Goal: Complete application form

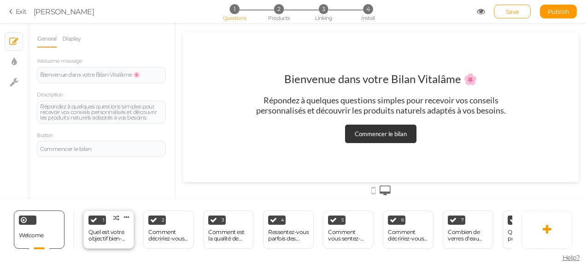
click at [119, 229] on div "Quel est votre objectif bien-être [DATE] ?" at bounding box center [108, 235] width 41 height 13
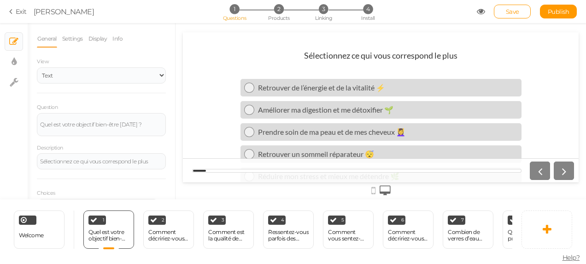
scroll to position [20, 0]
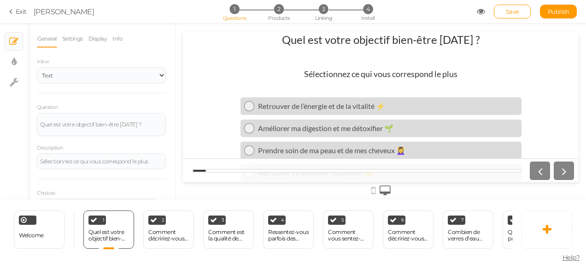
click at [577, 172] on div at bounding box center [381, 170] width 396 height 24
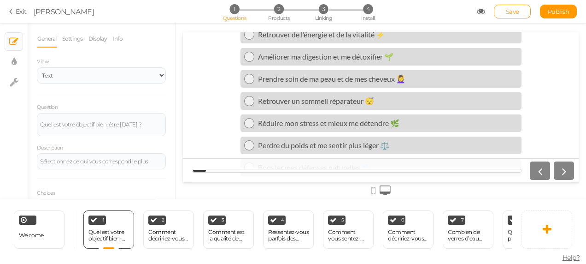
scroll to position [112, 0]
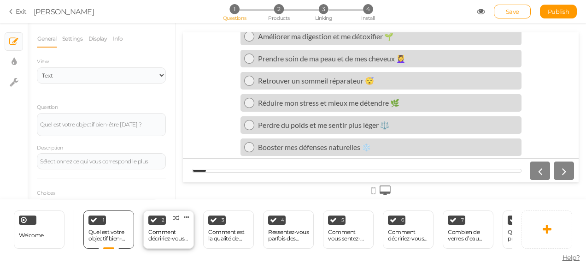
click at [169, 229] on div "Comment décririez-vous votre niveau d’énergie en ce moment ?" at bounding box center [168, 235] width 41 height 13
select select "1001"
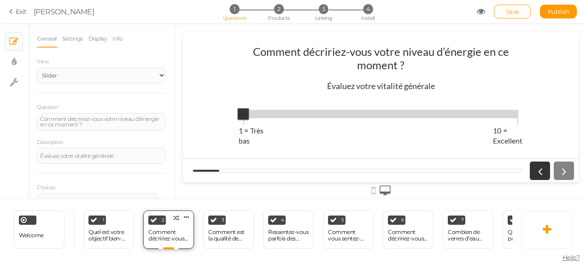
scroll to position [0, 0]
click at [223, 231] on div "Comment est la qualité de votre sommeil ?" at bounding box center [228, 235] width 41 height 13
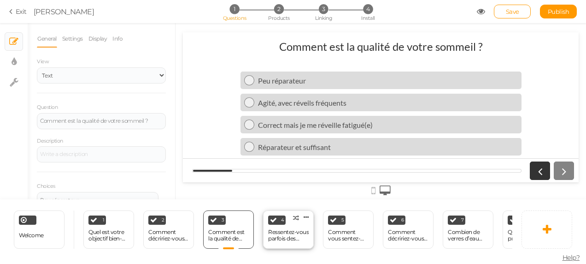
click at [289, 218] on div "4 Ressentez-vous parfois des inconforts digestifs (ballonnements, lourdeurs) ? …" at bounding box center [288, 229] width 51 height 38
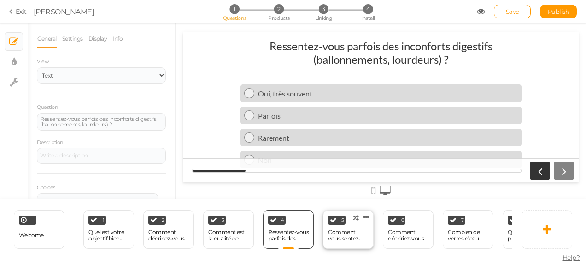
click at [347, 229] on div "Comment vous sentez-vous face au stress quotidien ?" at bounding box center [348, 235] width 41 height 13
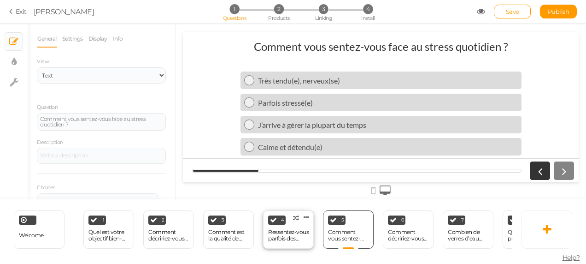
click at [299, 234] on div "Ressentez-vous parfois des inconforts digestifs (ballonnements, lourdeurs) ?" at bounding box center [288, 235] width 41 height 13
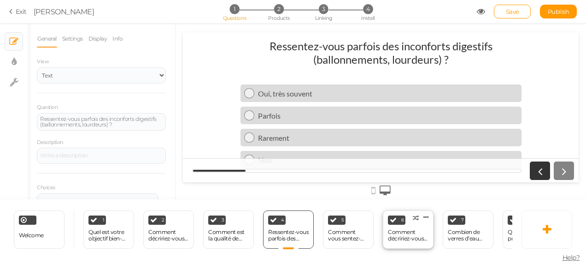
click at [402, 235] on div "Comment décririez-vous vos habitudes alimentaires ?" at bounding box center [408, 235] width 41 height 13
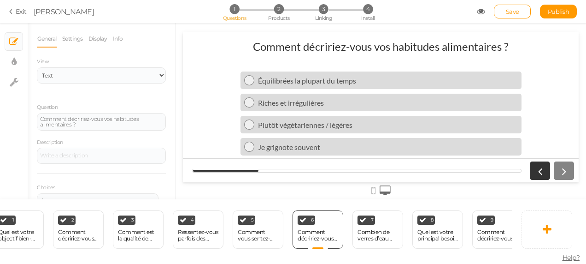
scroll to position [0, 98]
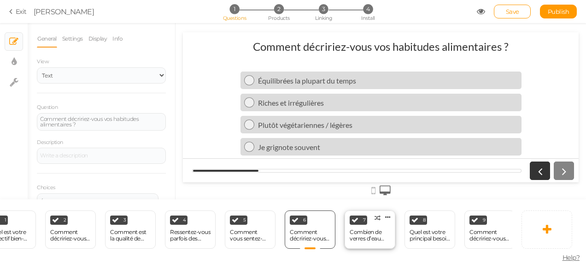
click at [387, 229] on div "Combien de verres d’eau buvez-vous en moyenne par jour ?" at bounding box center [370, 235] width 41 height 13
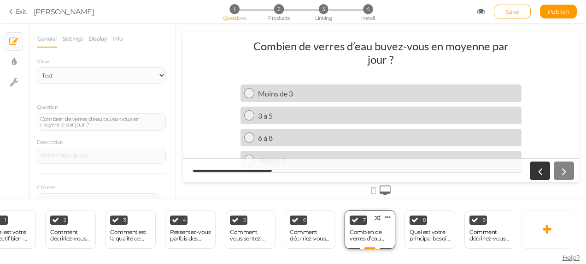
scroll to position [0, 0]
click at [441, 230] on div "Quel est votre principal besoin capillaire ?" at bounding box center [430, 235] width 41 height 13
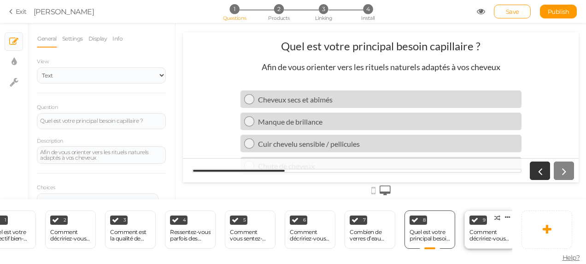
click at [496, 229] on div "Comment décririez-vous votre peau ?" at bounding box center [490, 235] width 41 height 13
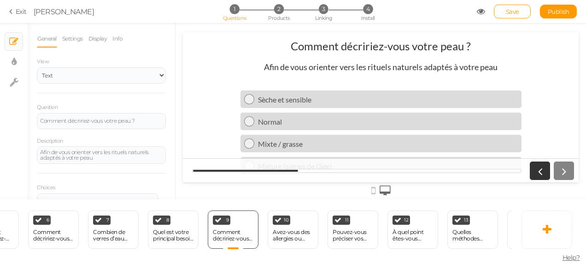
scroll to position [0, 287]
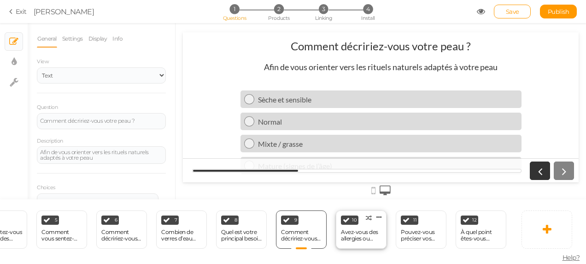
click at [358, 232] on div "Avez-vous des allergies ou intolérances connues ?" at bounding box center [361, 235] width 41 height 13
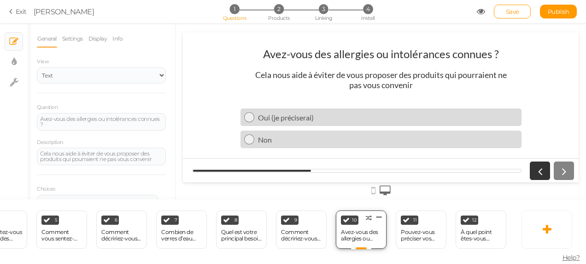
scroll to position [0, 0]
click at [417, 236] on div "Pouvez-vous préciser vos allergies principales ?" at bounding box center [421, 235] width 41 height 13
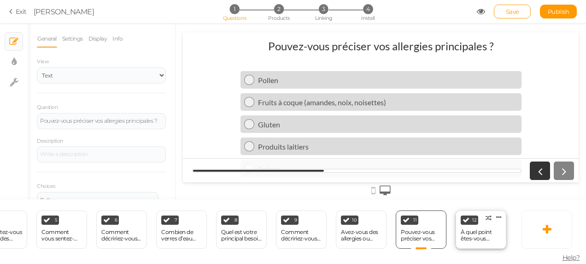
click at [470, 234] on div "À quel point êtes-vous motivé(e) à intégrer une nouvelle routine bien-être ?" at bounding box center [481, 235] width 41 height 13
select select "1001"
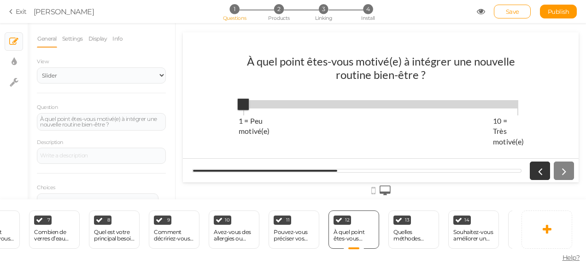
scroll to position [0, 434]
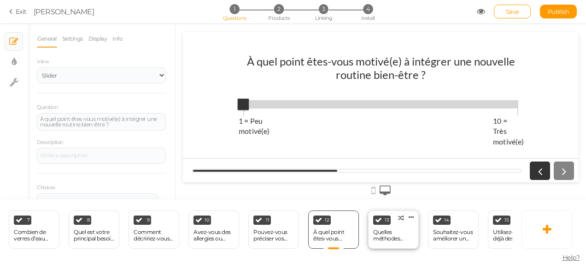
click at [382, 222] on div "13 Quelles méthodes utilisez-vous pour vous détendre ? × Define the conditions …" at bounding box center [393, 229] width 51 height 38
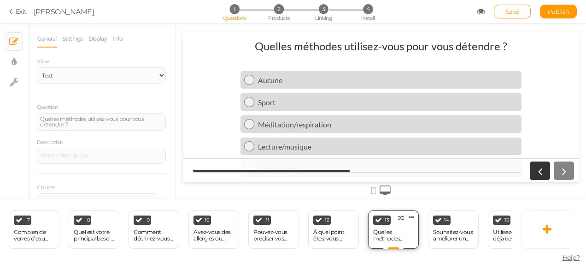
scroll to position [0, 0]
click at [508, 259] on div "Welcome Delete 1 Quel est votre objectif bien-être [DATE] ? × Define the condit…" at bounding box center [293, 231] width 586 height 65
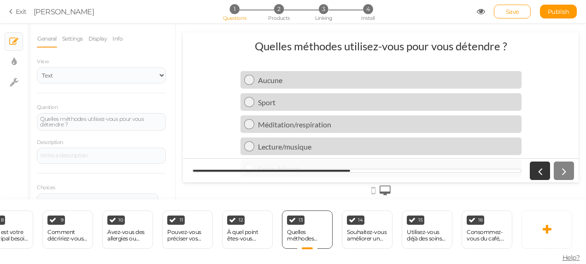
scroll to position [0, 539]
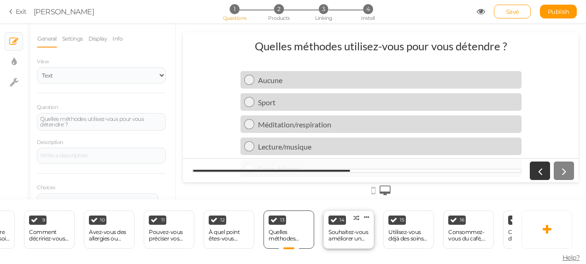
click at [355, 237] on div "Souhaitez-vous améliorer un aspect particulier de votre beauté ?" at bounding box center [349, 235] width 41 height 13
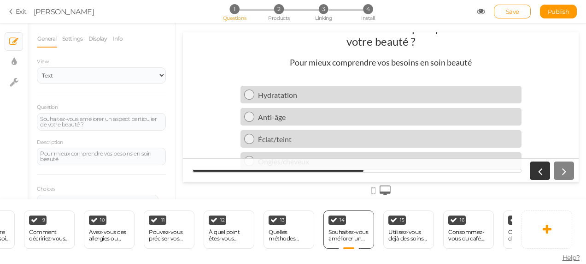
scroll to position [32, 0]
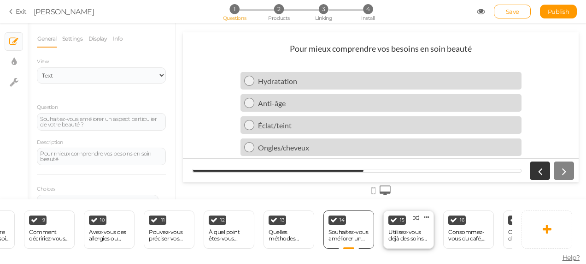
click at [407, 229] on div "Utilisez-vous déjà des soins naturels ?" at bounding box center [408, 235] width 41 height 13
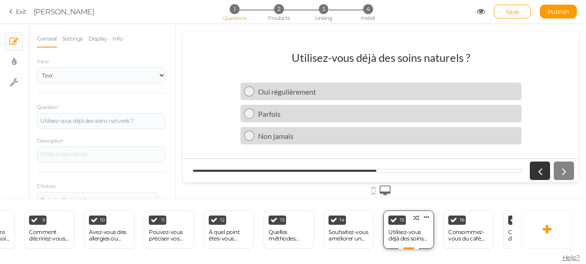
scroll to position [0, 0]
click at [465, 235] on div "Consommez-vous du café, thé ou boissons énergisantes ?" at bounding box center [468, 235] width 41 height 13
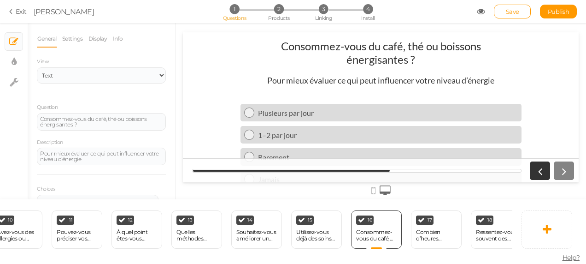
scroll to position [0, 649]
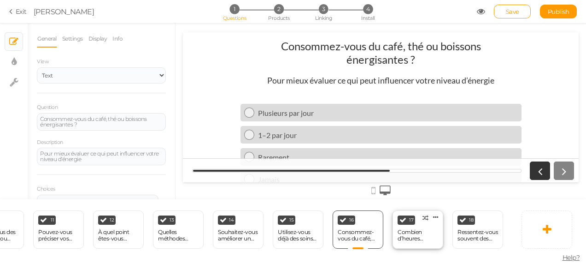
click at [438, 241] on div "17 Combien d’heures dormez-vous en moyenne par nuit ? × Define the conditions t…" at bounding box center [418, 229] width 51 height 38
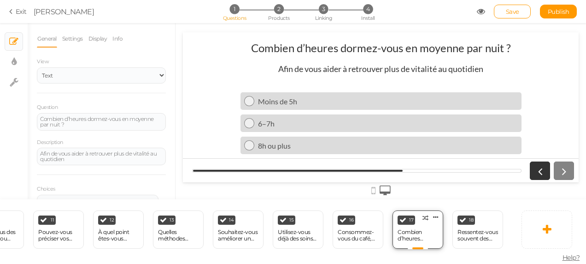
scroll to position [0, 0]
click at [472, 229] on div "Ressentez-vous souvent des ballonnements après les repas ?" at bounding box center [478, 235] width 41 height 13
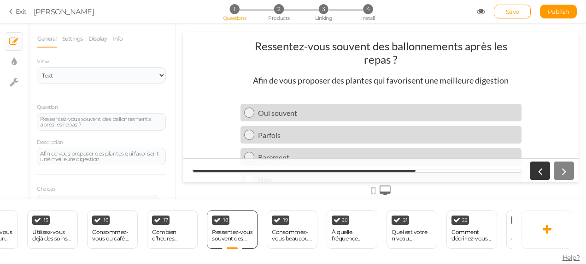
scroll to position [0, 895]
click at [299, 235] on div "Consommez-vous beaucoup de sucre ou produits transformés ?" at bounding box center [292, 235] width 41 height 13
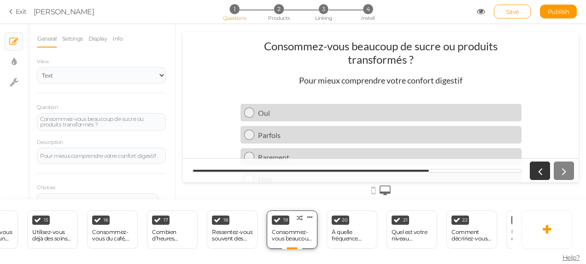
scroll to position [0, 0]
click at [347, 229] on div "À quelle fréquence mangez-vous entre les repas (grignotage) ?" at bounding box center [352, 235] width 41 height 13
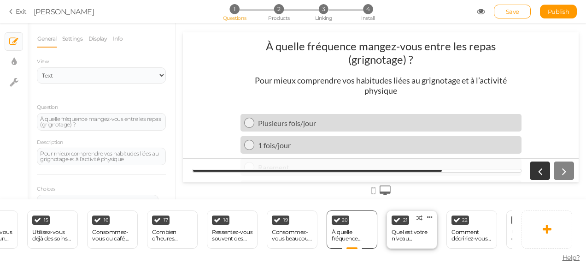
click at [419, 229] on div "Quel est votre niveau d’activité physique réel ?" at bounding box center [412, 235] width 41 height 13
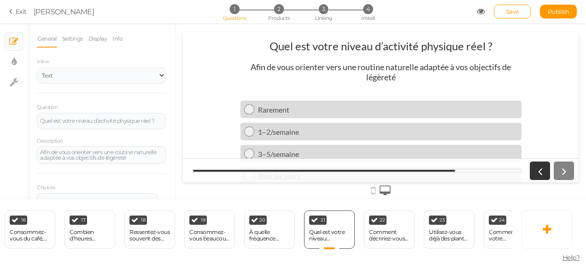
scroll to position [0, 981]
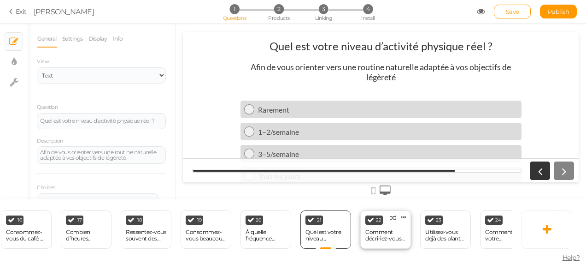
click at [384, 221] on div "22 Comment décririez-vous vos défenses naturelles en hiver ? × Define the condi…" at bounding box center [385, 229] width 51 height 38
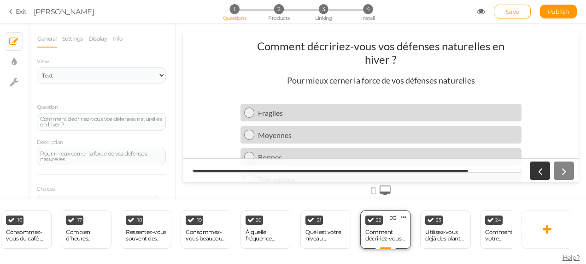
scroll to position [0, 0]
click at [440, 229] on div "Utilisez-vous déjà des plantes ou tisanes pour renforcer vos défenses ?" at bounding box center [445, 235] width 41 height 13
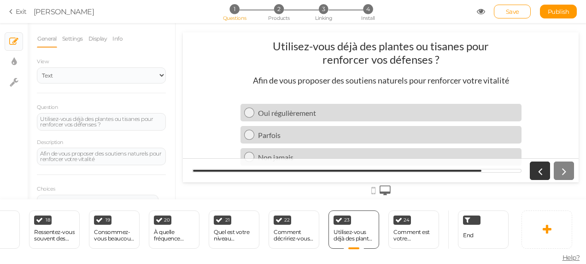
scroll to position [0, 1073]
click at [405, 229] on div "Comment est votre concentration au quotidien ?" at bounding box center [413, 235] width 41 height 13
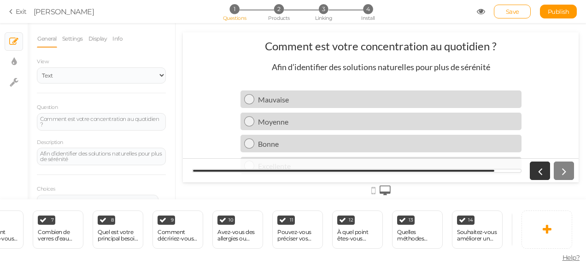
scroll to position [0, 410]
click at [177, 236] on div "Comment décririez-vous votre peau ?" at bounding box center [178, 235] width 41 height 13
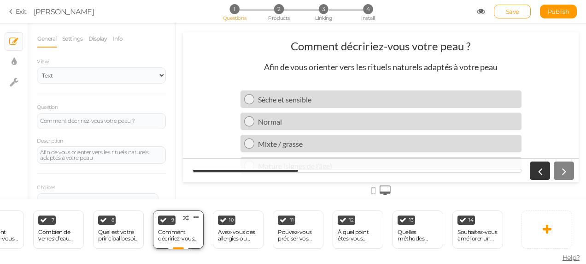
scroll to position [0, 0]
click at [241, 238] on div "Avez-vous des allergies ou intolérances connues ?" at bounding box center [238, 235] width 41 height 16
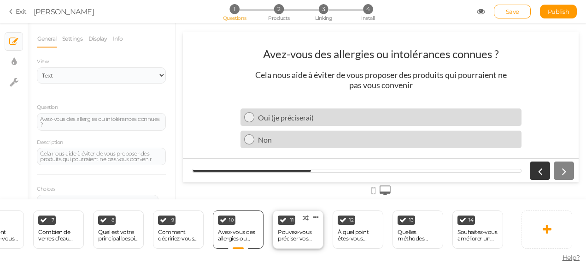
click at [292, 235] on div "Pouvez-vous préciser vos allergies principales ?" at bounding box center [298, 235] width 41 height 13
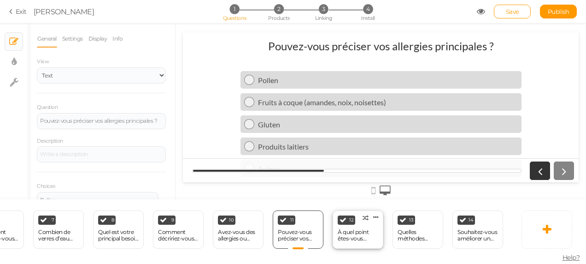
click at [355, 233] on div "À quel point êtes-vous motivé(e) à intégrer une nouvelle routine bien-être ?" at bounding box center [358, 235] width 41 height 13
select select "1001"
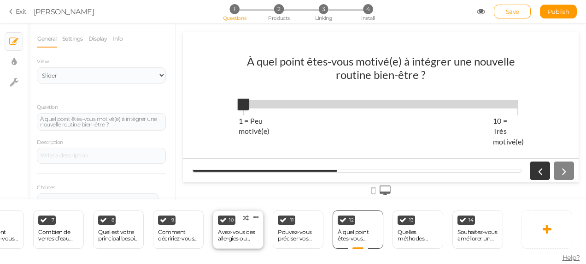
click at [234, 232] on div "Avez-vous des allergies ou intolérances connues ?" at bounding box center [238, 235] width 41 height 13
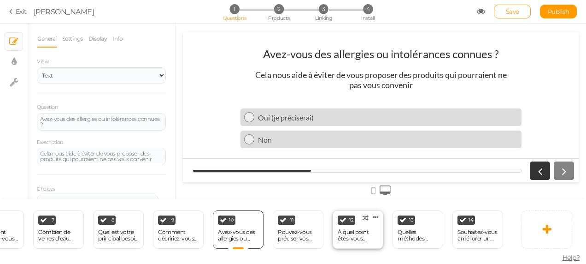
click at [343, 235] on div "À quel point êtes-vous motivé(e) à intégrer une nouvelle routine bien-être ?" at bounding box center [358, 235] width 41 height 13
select select "1001"
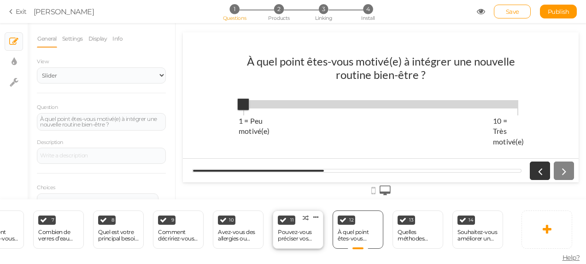
click at [289, 229] on div "Pouvez-vous préciser vos allergies principales ?" at bounding box center [298, 235] width 41 height 13
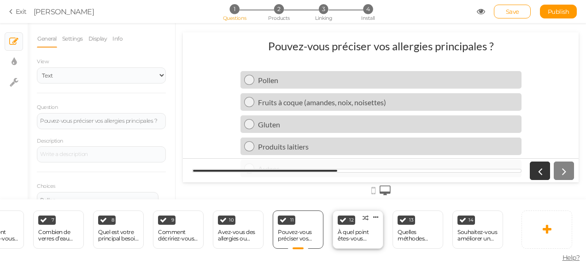
click at [352, 229] on div "À quel point êtes-vous motivé(e) à intégrer une nouvelle routine bien-être ?" at bounding box center [358, 235] width 41 height 13
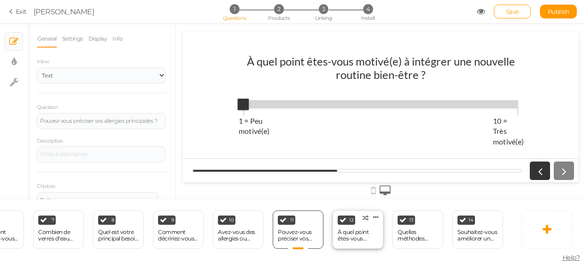
select select "1001"
click at [306, 229] on div "Pouvez-vous préciser vos allergies principales ?" at bounding box center [298, 235] width 41 height 13
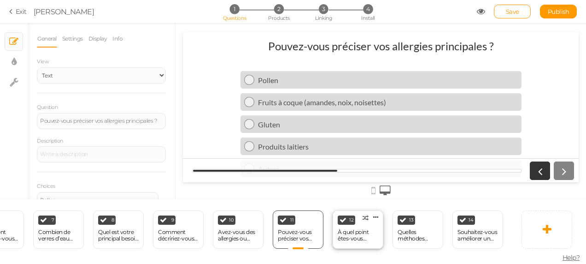
click at [363, 230] on div "À quel point êtes-vous motivé(e) à intégrer une nouvelle routine bien-être ?" at bounding box center [358, 235] width 41 height 13
select select "1001"
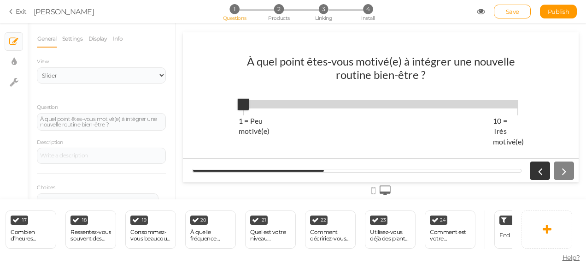
scroll to position [0, 1073]
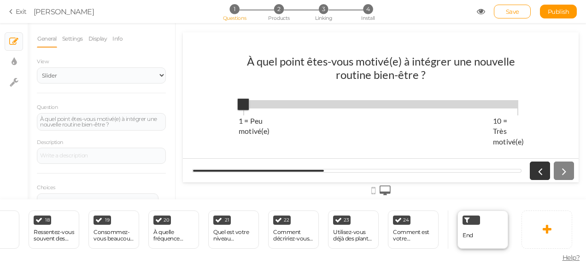
click at [470, 240] on div "End" at bounding box center [483, 229] width 51 height 38
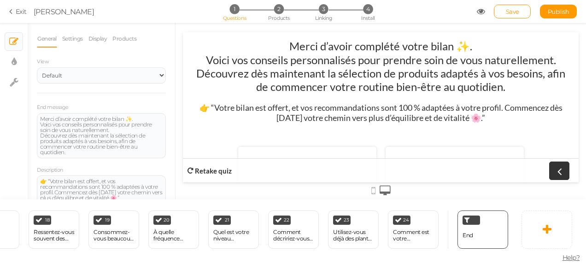
scroll to position [0, 625]
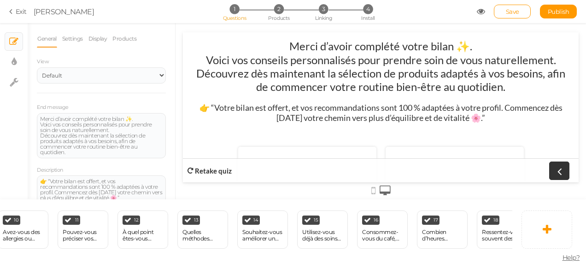
drag, startPoint x: 13, startPoint y: 259, endPoint x: 15, endPoint y: 253, distance: 5.8
click at [15, 253] on div "Welcome Delete 1 Quel est votre objectif bien-être [DATE] ? × Define the condit…" at bounding box center [293, 231] width 586 height 65
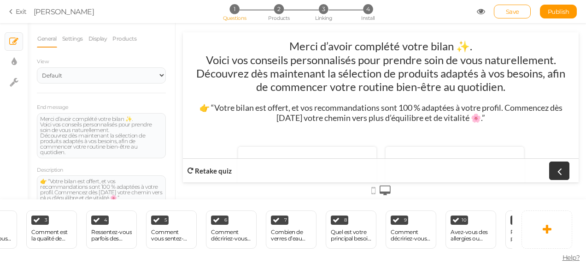
scroll to position [0, 0]
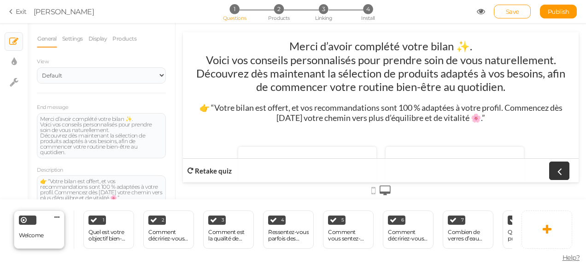
click at [29, 231] on span "Welcome" at bounding box center [31, 234] width 25 height 7
